Goal: Understand process/instructions

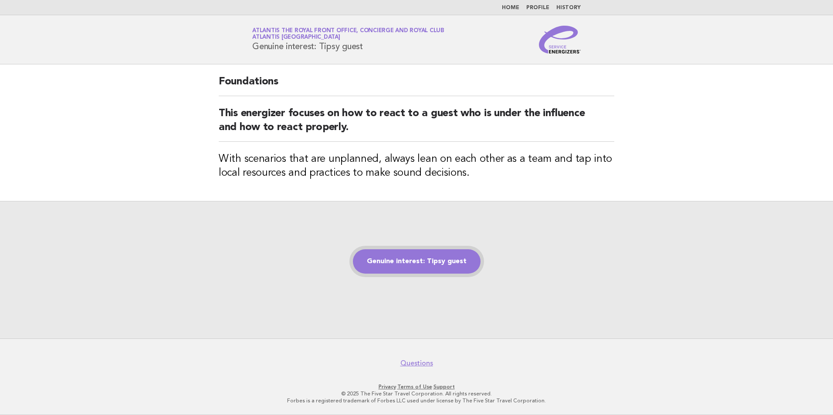
click at [402, 263] on link "Genuine interest: Tipsy guest" at bounding box center [417, 262] width 128 height 24
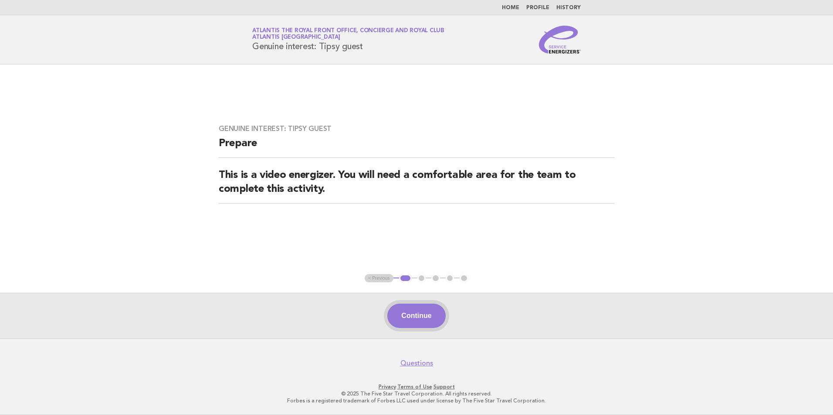
click at [421, 313] on button "Continue" at bounding box center [416, 316] width 58 height 24
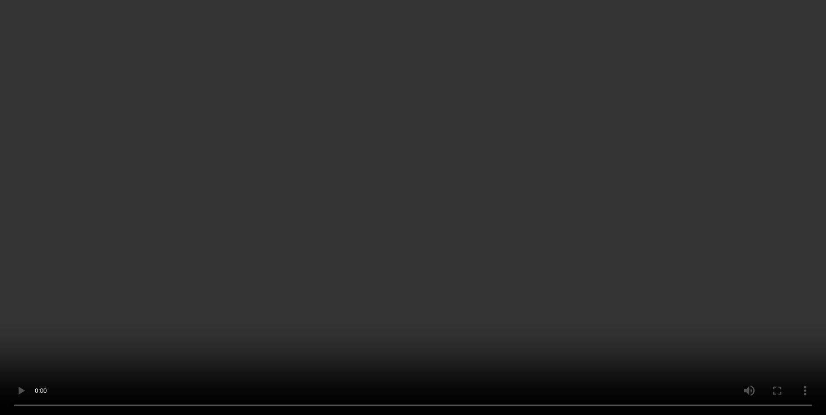
scroll to position [131, 0]
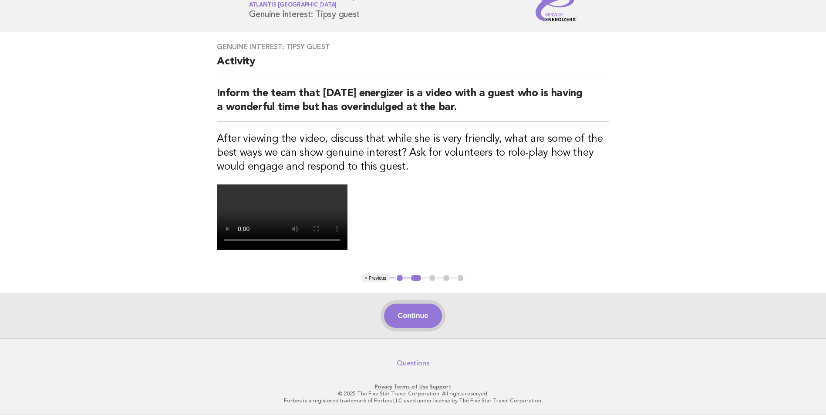
click at [420, 328] on button "Continue" at bounding box center [413, 316] width 58 height 24
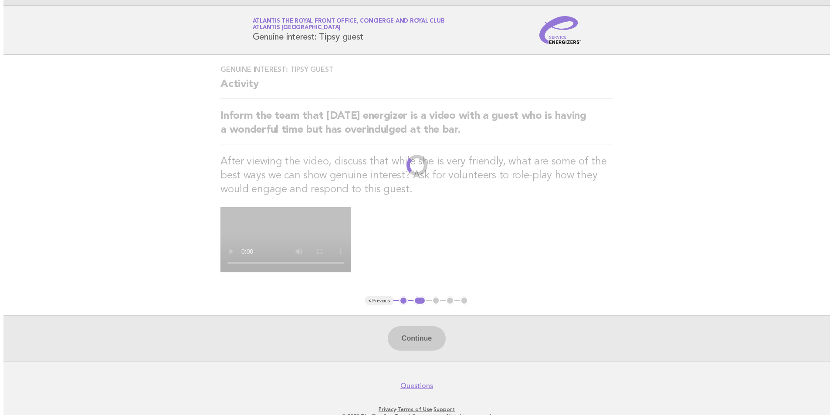
scroll to position [0, 0]
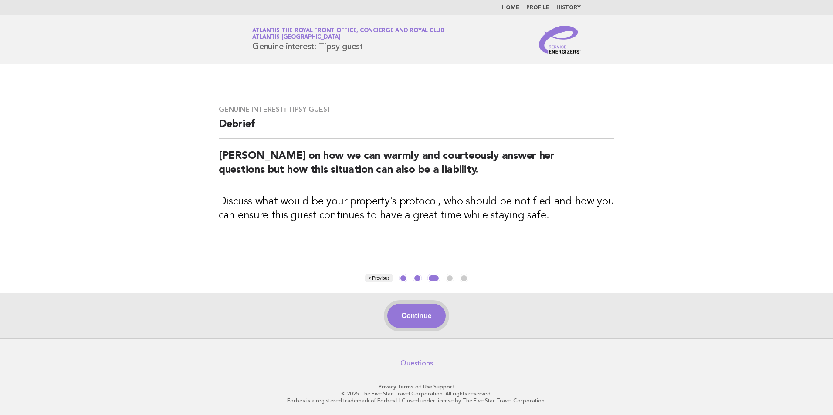
click at [406, 317] on button "Continue" at bounding box center [416, 316] width 58 height 24
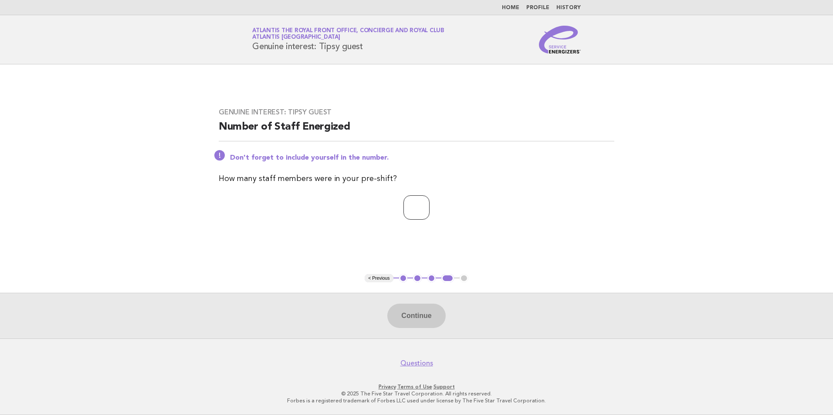
click at [403, 209] on input "number" at bounding box center [416, 208] width 26 height 24
type input "*"
click at [420, 324] on button "Continue" at bounding box center [416, 316] width 58 height 24
